Goal: Navigation & Orientation: Understand site structure

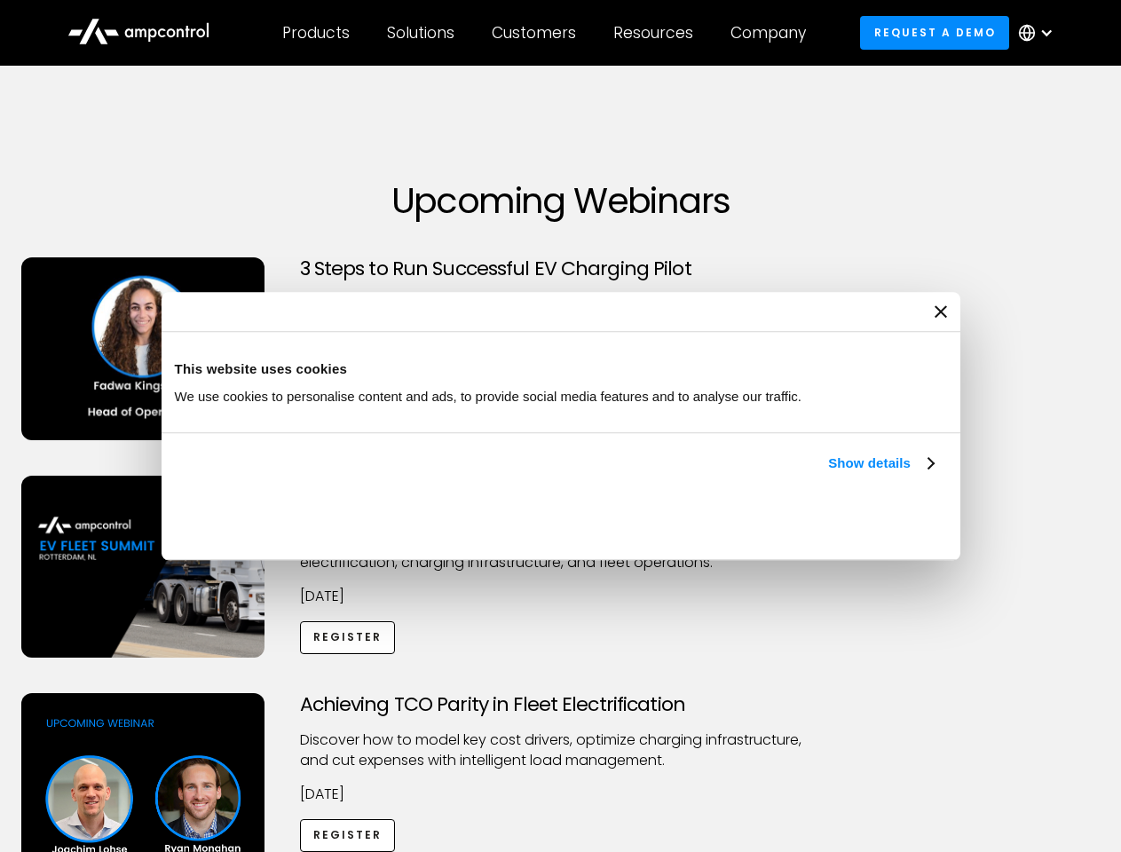
click at [828, 474] on link "Show details" at bounding box center [880, 463] width 105 height 21
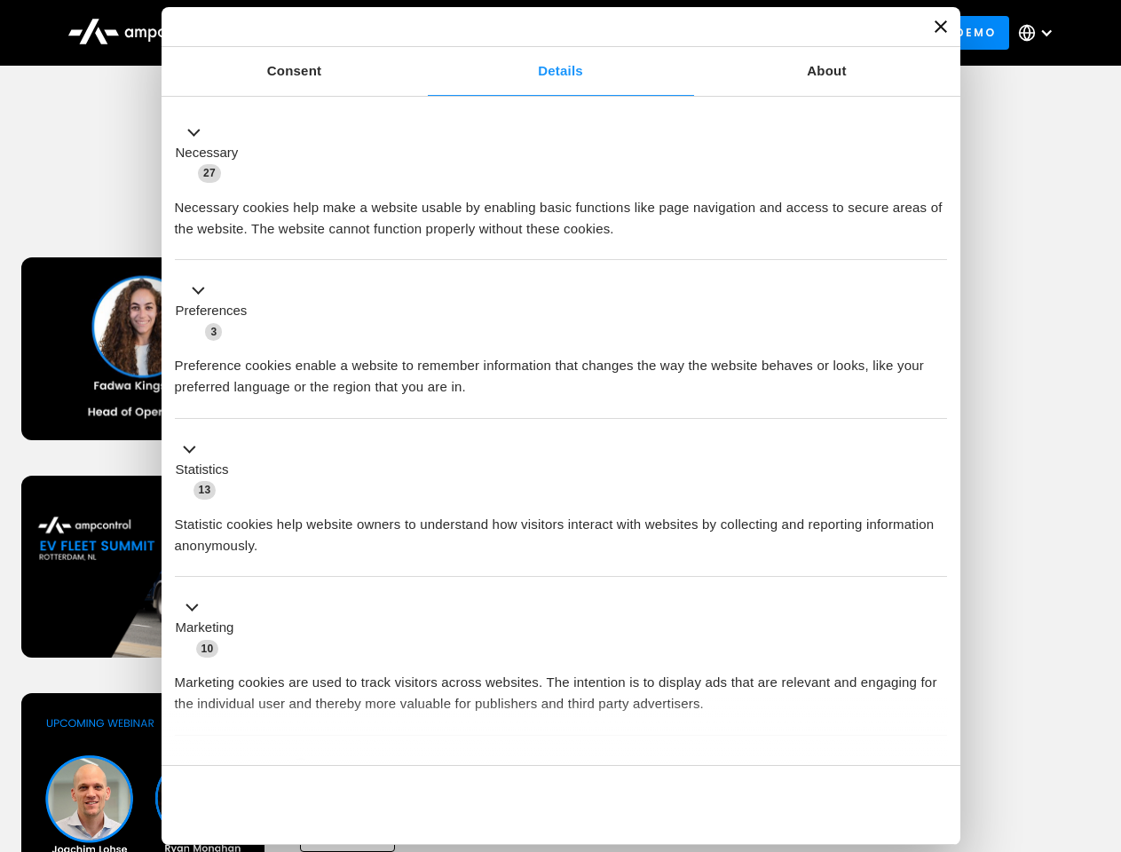
click at [935, 578] on li "Statistics 13 Statistic cookies help website owners to understand how visitors …" at bounding box center [561, 498] width 772 height 159
click at [1101, 715] on div "Achieving TCO Parity in Fleet Electrification Discover how to model key cost dr…" at bounding box center [561, 832] width 1114 height 279
click at [546, 33] on div "Customers" at bounding box center [534, 33] width 84 height 20
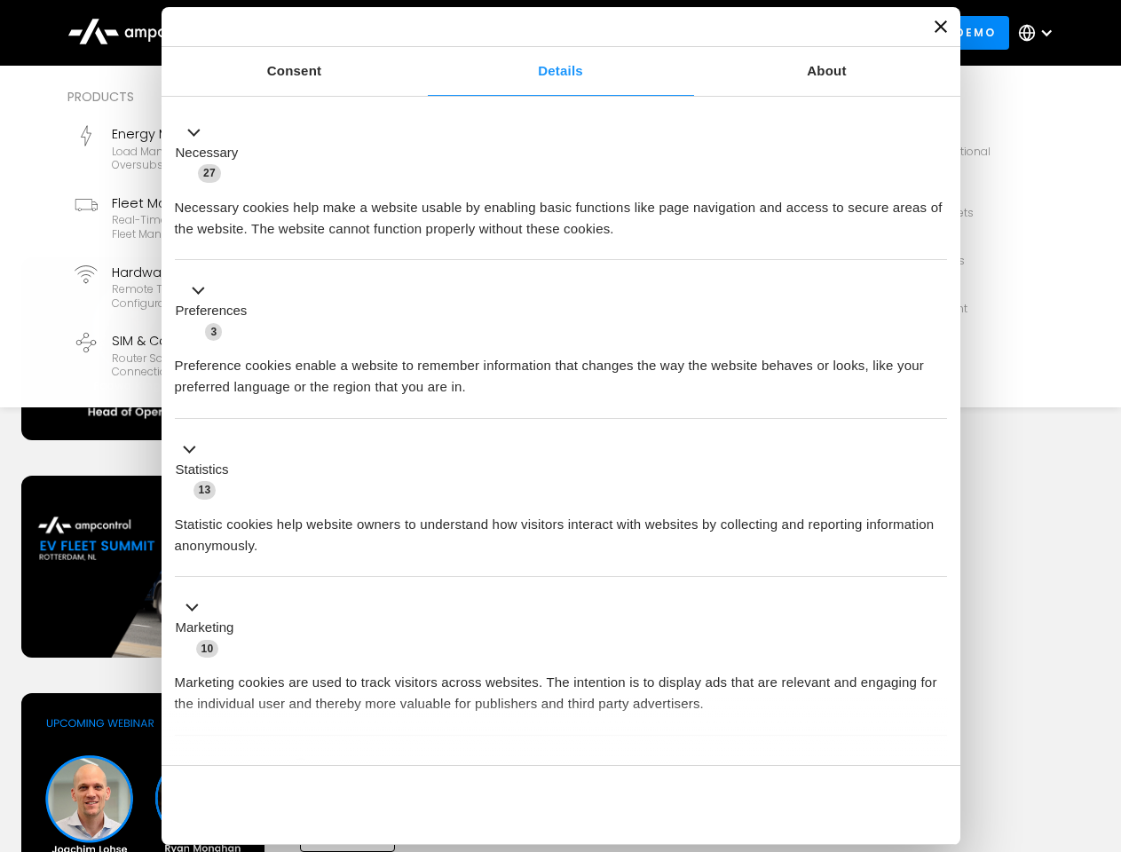
click at [315, 33] on div "Products" at bounding box center [315, 33] width 67 height 20
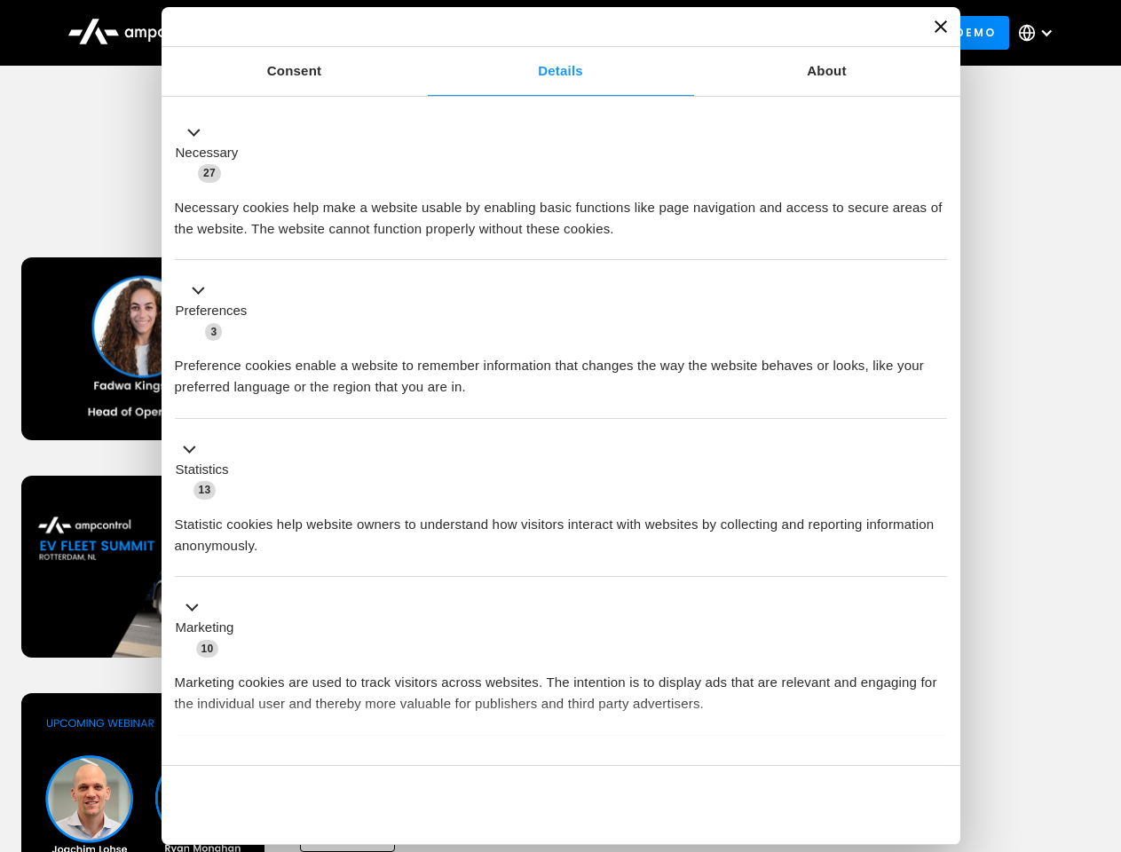
click at [421, 33] on div "Solutions" at bounding box center [420, 33] width 67 height 20
click at [537, 33] on div "Customers" at bounding box center [534, 33] width 84 height 20
click at [657, 33] on div "Resources" at bounding box center [653, 33] width 80 height 20
click at [774, 33] on div "Company" at bounding box center [767, 33] width 75 height 20
click at [1040, 33] on div at bounding box center [1046, 33] width 14 height 14
